Goal: Task Accomplishment & Management: Use online tool/utility

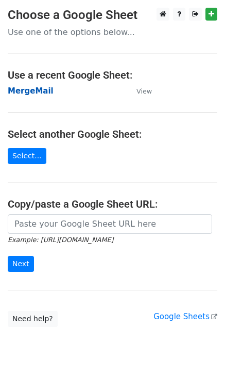
click at [37, 91] on strong "MergeMail" at bounding box center [31, 90] width 46 height 9
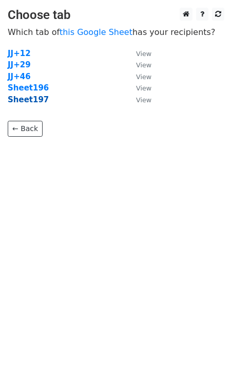
click at [23, 99] on strong "Sheet197" at bounding box center [28, 99] width 41 height 9
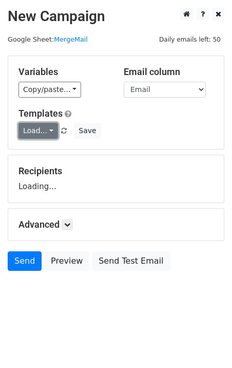
click at [31, 123] on link "Load..." at bounding box center [39, 131] width 40 height 16
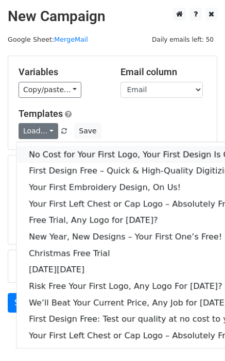
click at [47, 156] on link "No Cost for Your First Logo, Your First Design Is On Us!" at bounding box center [139, 154] width 247 height 16
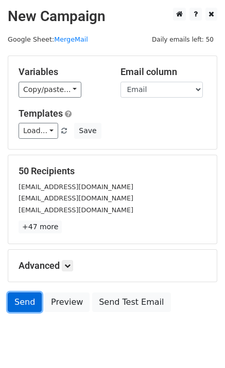
click at [19, 307] on link "Send" at bounding box center [25, 303] width 34 height 20
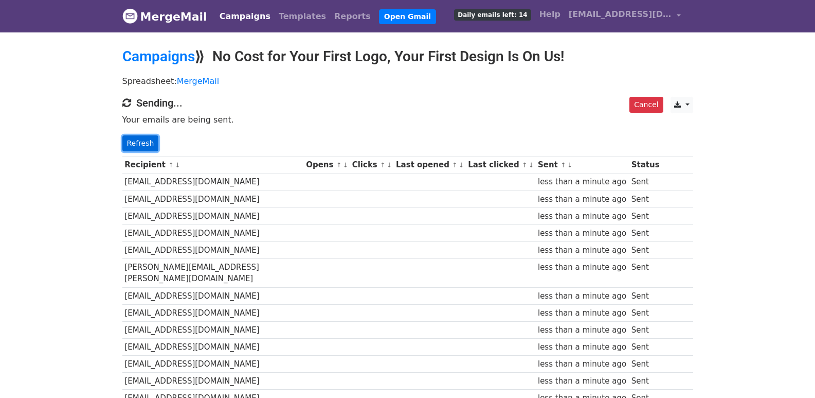
click at [129, 149] on link "Refresh" at bounding box center [140, 143] width 37 height 16
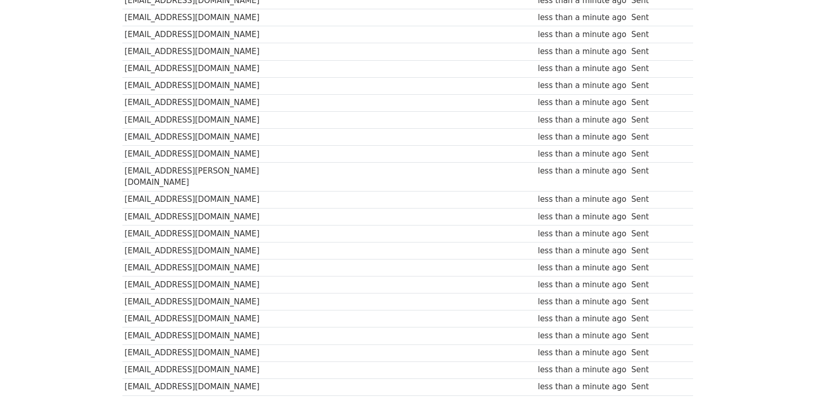
scroll to position [686, 0]
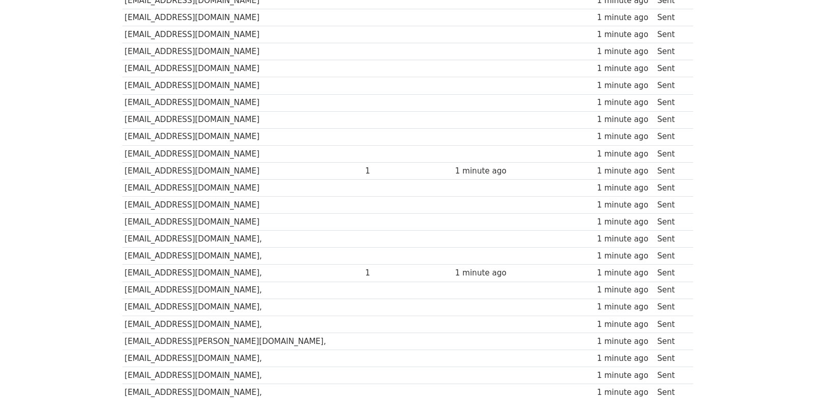
scroll to position [716, 0]
